Goal: Information Seeking & Learning: Learn about a topic

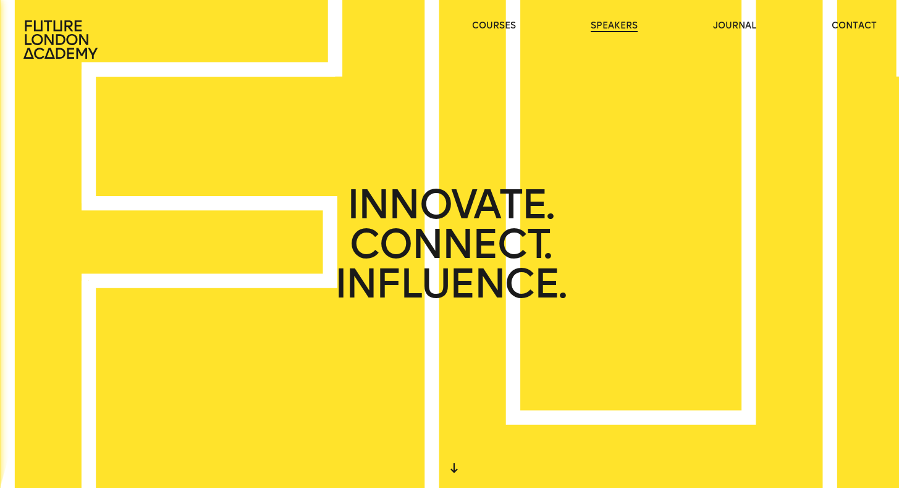
click at [623, 27] on link "speakers" at bounding box center [614, 26] width 47 height 12
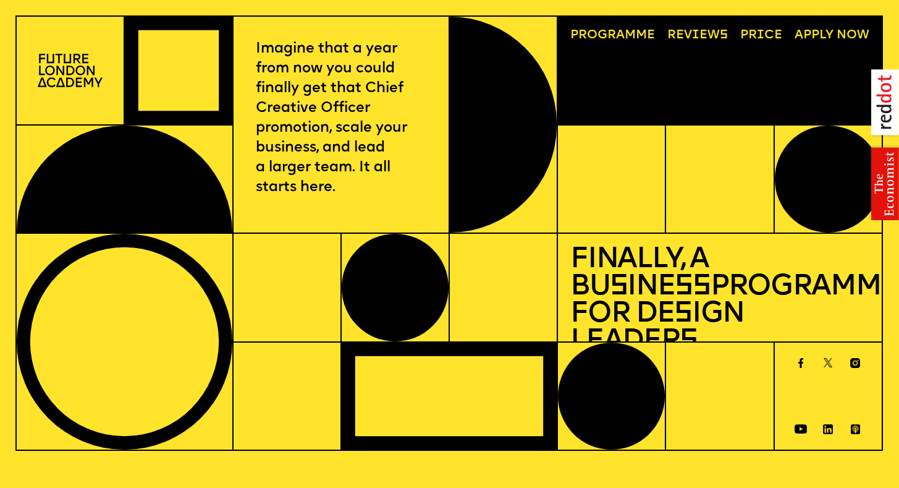
click at [761, 32] on link "Price" at bounding box center [761, 35] width 54 height 25
click at [753, 34] on link "Price" at bounding box center [761, 35] width 54 height 25
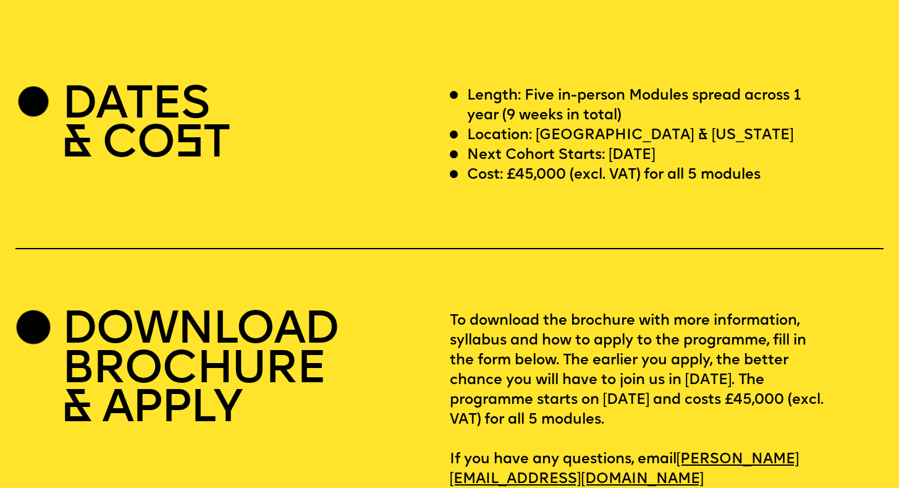
scroll to position [3677, 0]
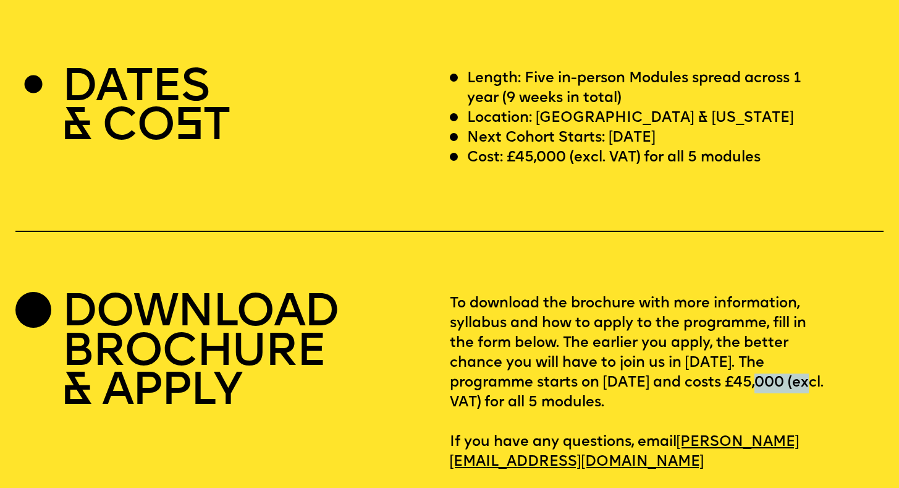
drag, startPoint x: 767, startPoint y: 360, endPoint x: 834, endPoint y: 360, distance: 67.4
click at [834, 360] on p "To download the brochure with more information, syllabus and how to apply to th…" at bounding box center [667, 383] width 434 height 178
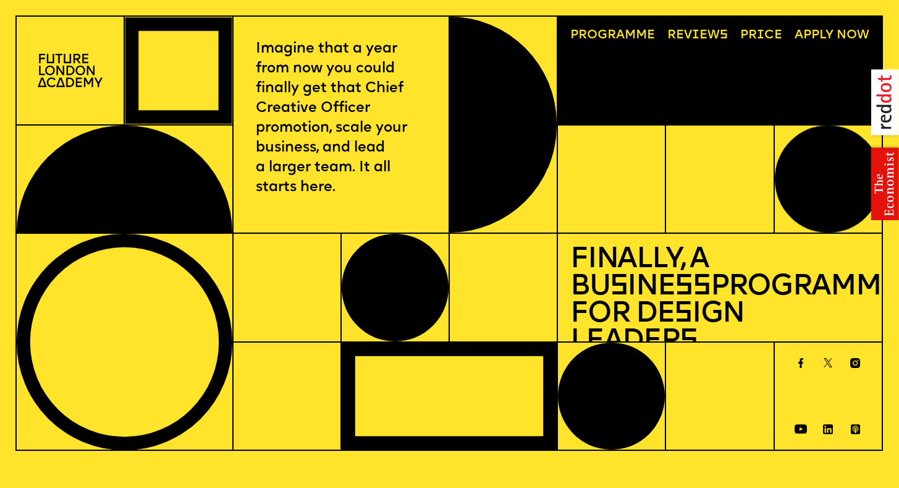
scroll to position [0, 0]
click at [618, 35] on span "a" at bounding box center [620, 35] width 9 height 12
